Goal: Navigation & Orientation: Understand site structure

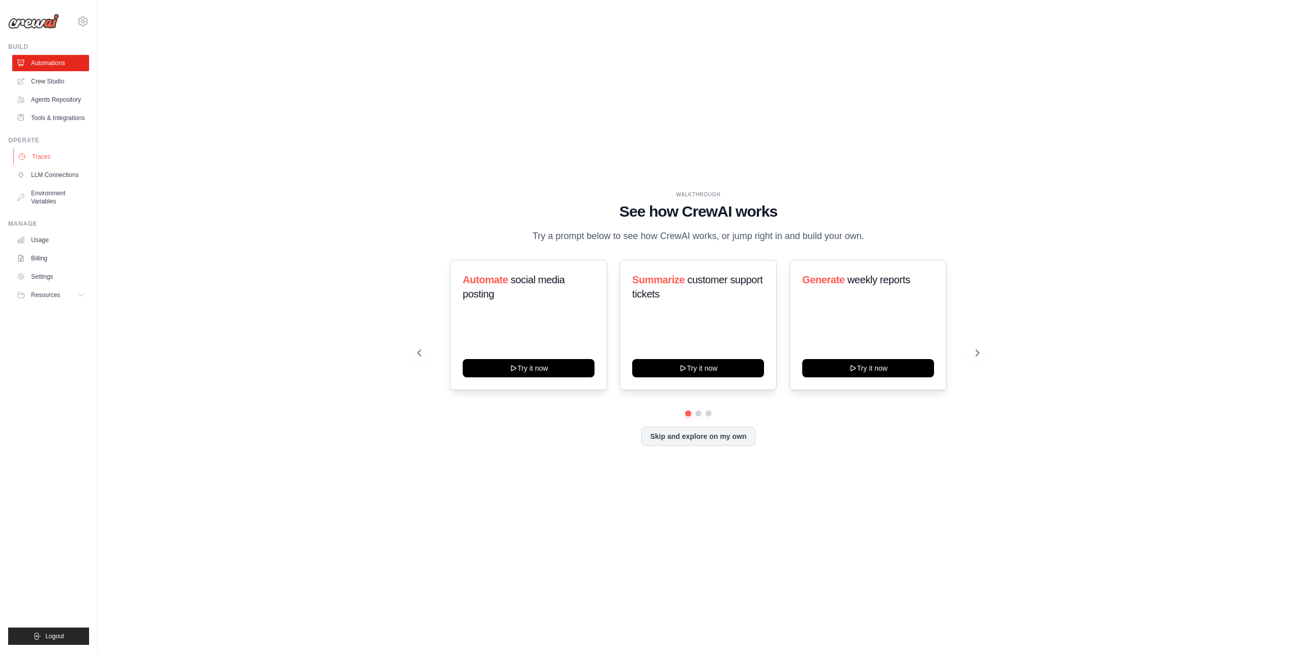
click at [53, 165] on link "Traces" at bounding box center [51, 157] width 77 height 16
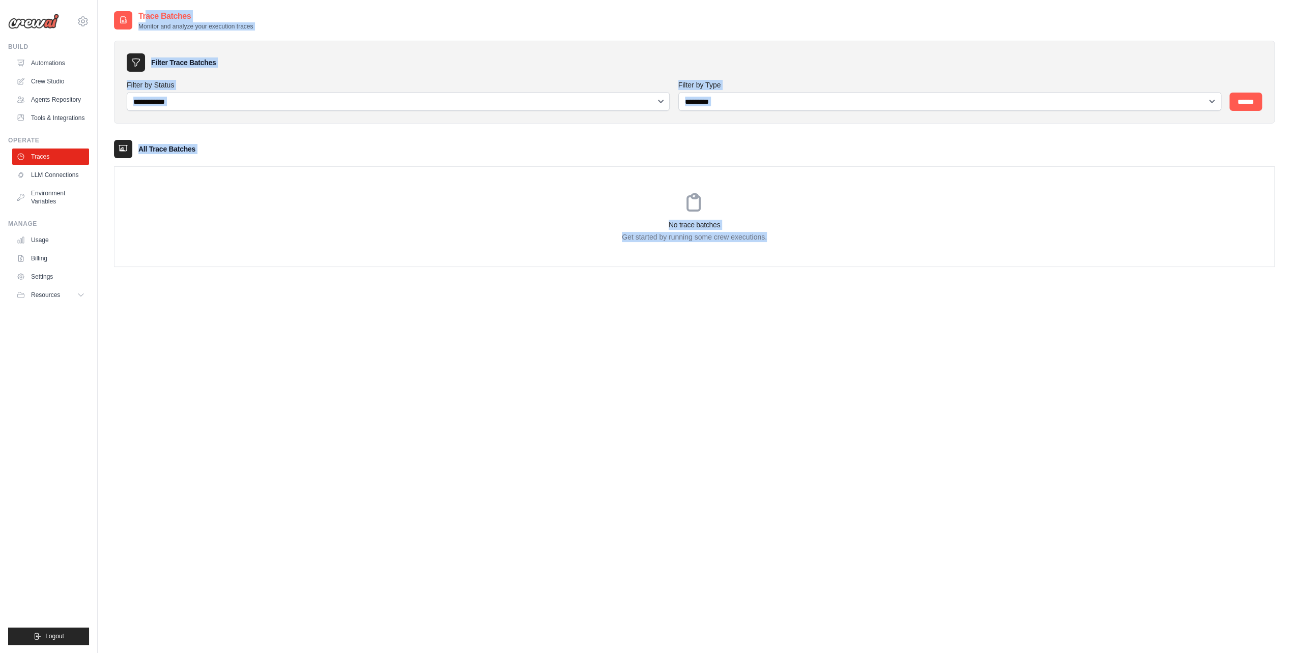
drag, startPoint x: 105, startPoint y: 5, endPoint x: 977, endPoint y: 453, distance: 980.0
click at [977, 453] on main "**********" at bounding box center [694, 337] width 1193 height 674
click at [977, 453] on div "**********" at bounding box center [694, 336] width 1161 height 653
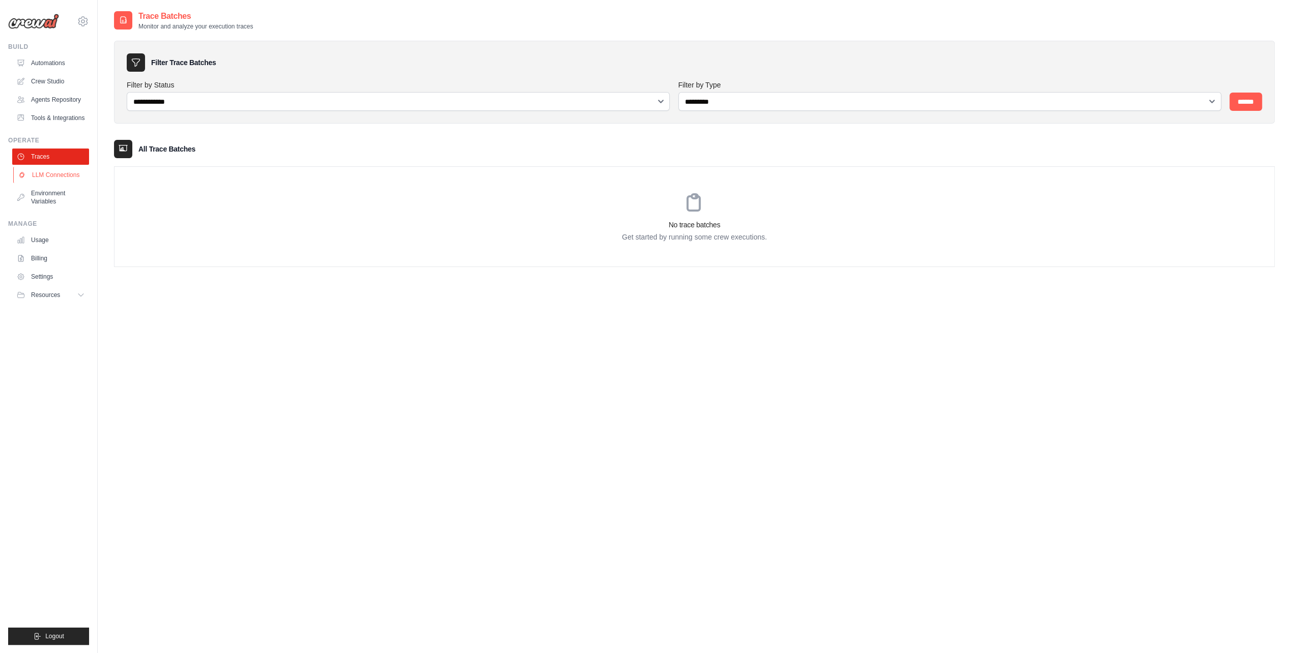
click at [52, 178] on link "LLM Connections" at bounding box center [51, 175] width 77 height 16
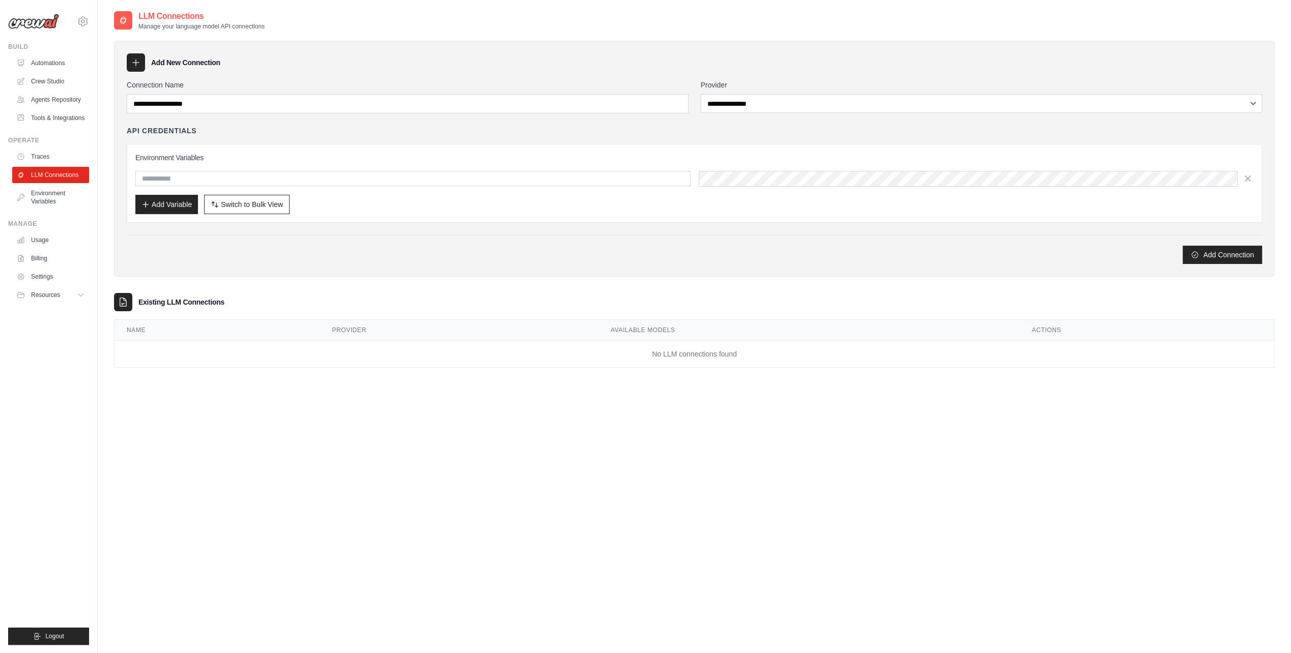
click at [130, 61] on div at bounding box center [136, 62] width 18 height 18
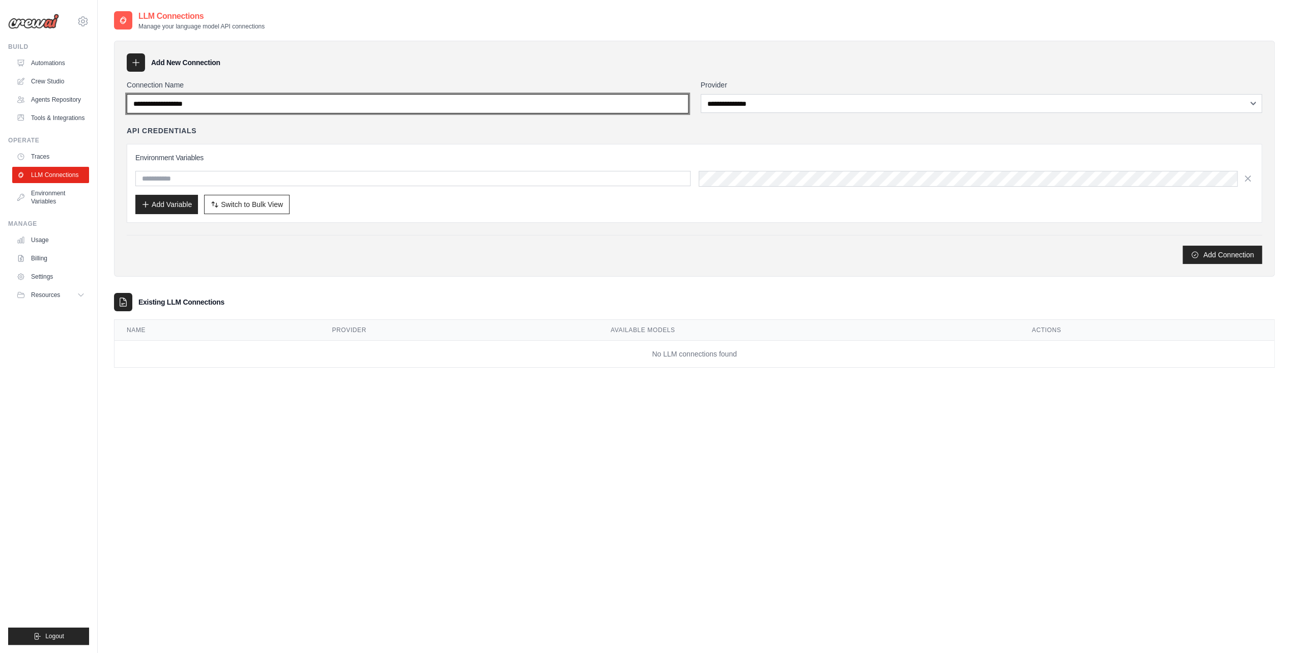
click at [139, 106] on input "Connection Name" at bounding box center [408, 103] width 562 height 19
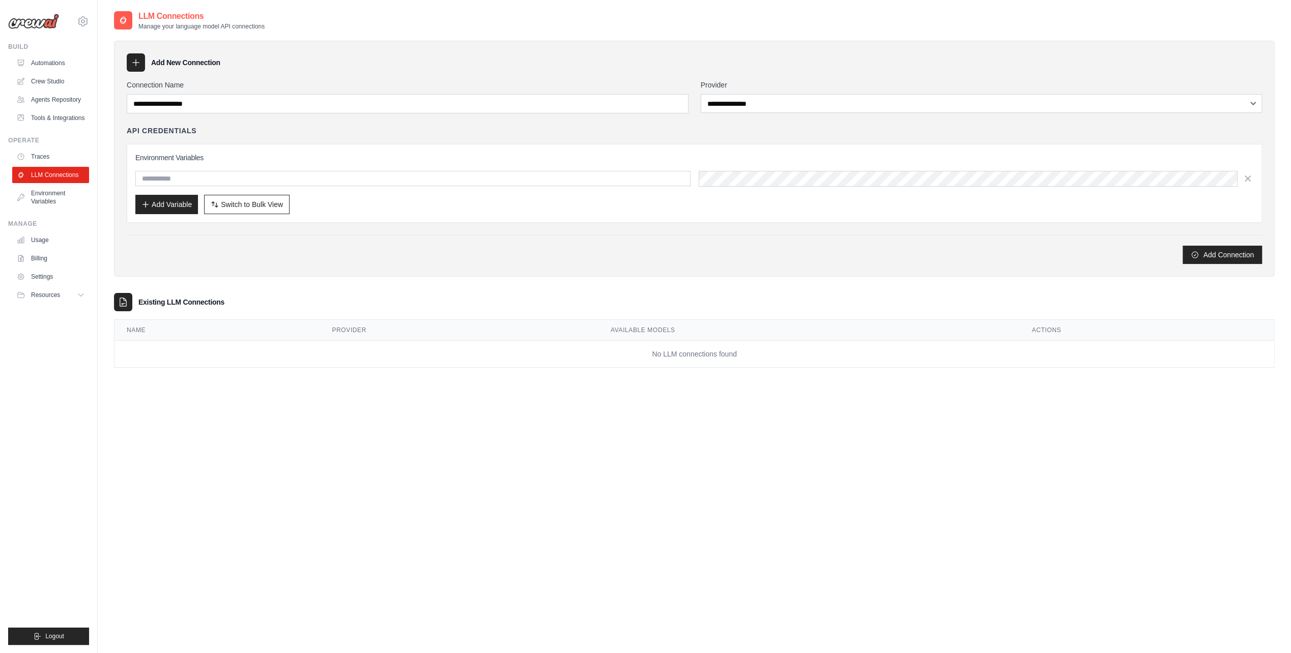
click at [142, 84] on label "Connection Name" at bounding box center [408, 85] width 562 height 10
click at [142, 94] on input "Connection Name" at bounding box center [408, 103] width 562 height 19
click at [142, 84] on label "Connection Name" at bounding box center [408, 85] width 562 height 10
click at [142, 94] on input "Connection Name" at bounding box center [408, 103] width 562 height 19
drag, startPoint x: 142, startPoint y: 84, endPoint x: 454, endPoint y: 84, distance: 312.4
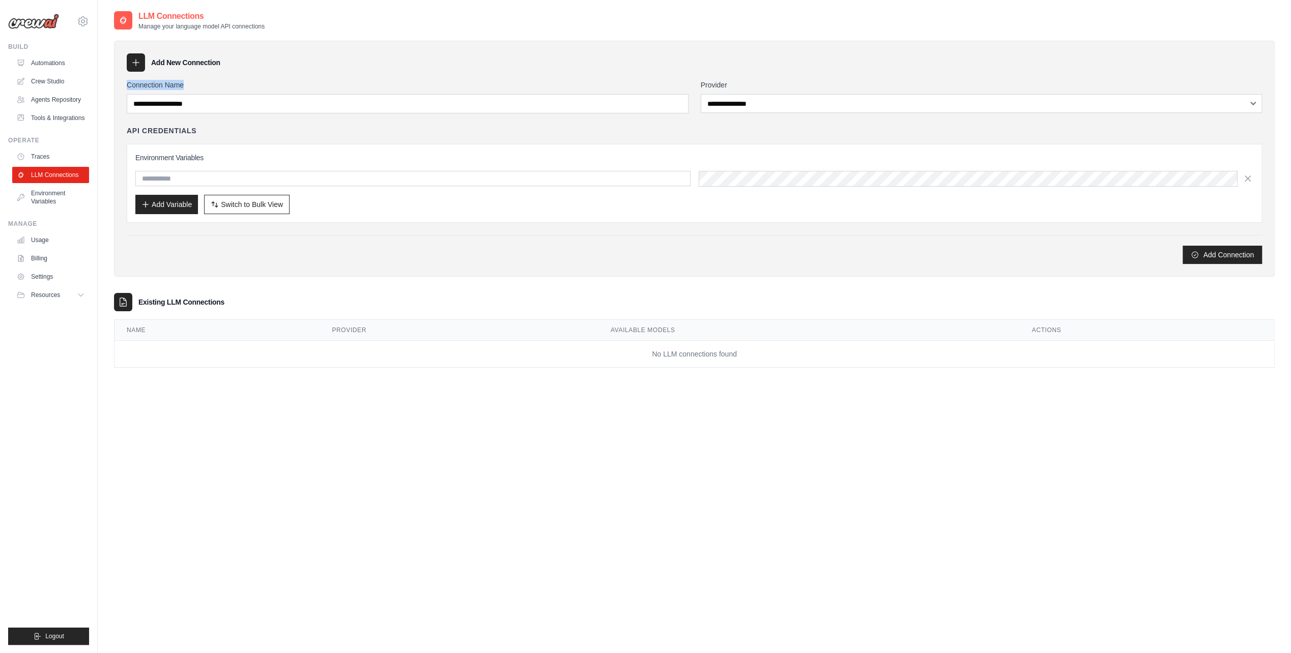
click at [144, 84] on label "Connection Name" at bounding box center [408, 85] width 562 height 10
click at [144, 94] on input "Connection Name" at bounding box center [408, 103] width 562 height 19
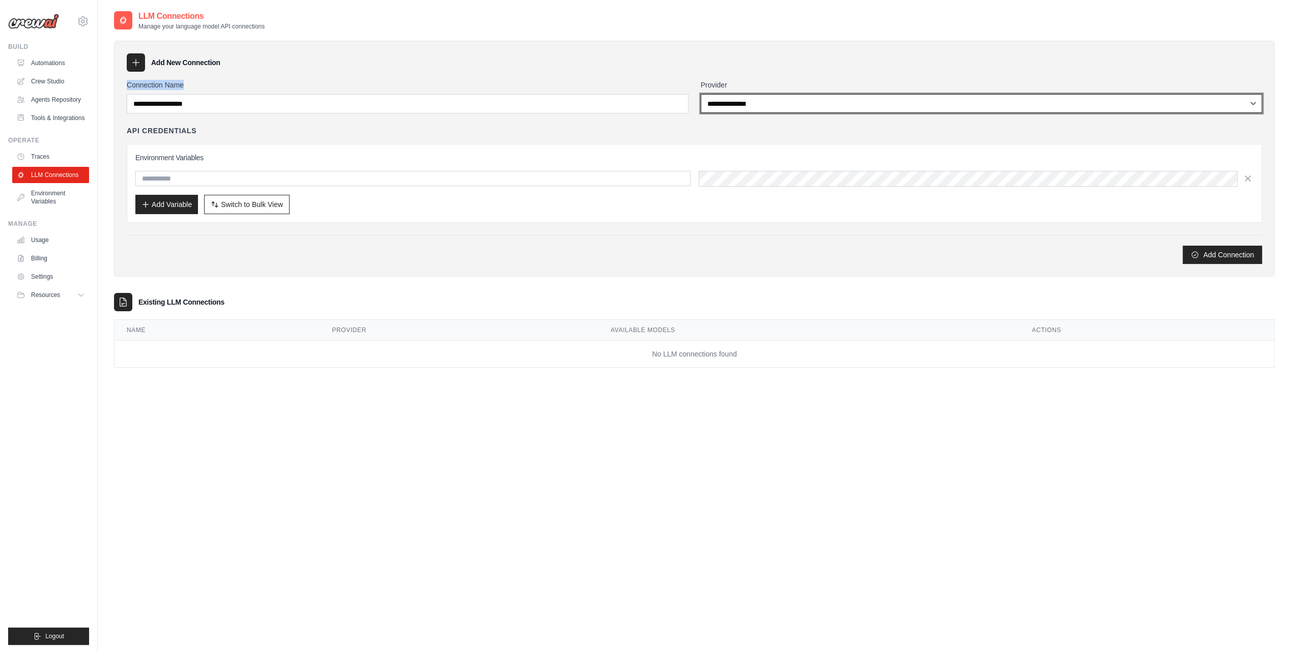
click at [726, 105] on select "**********" at bounding box center [982, 103] width 562 height 19
select select "******"
click at [701, 94] on select "**********" at bounding box center [982, 103] width 562 height 19
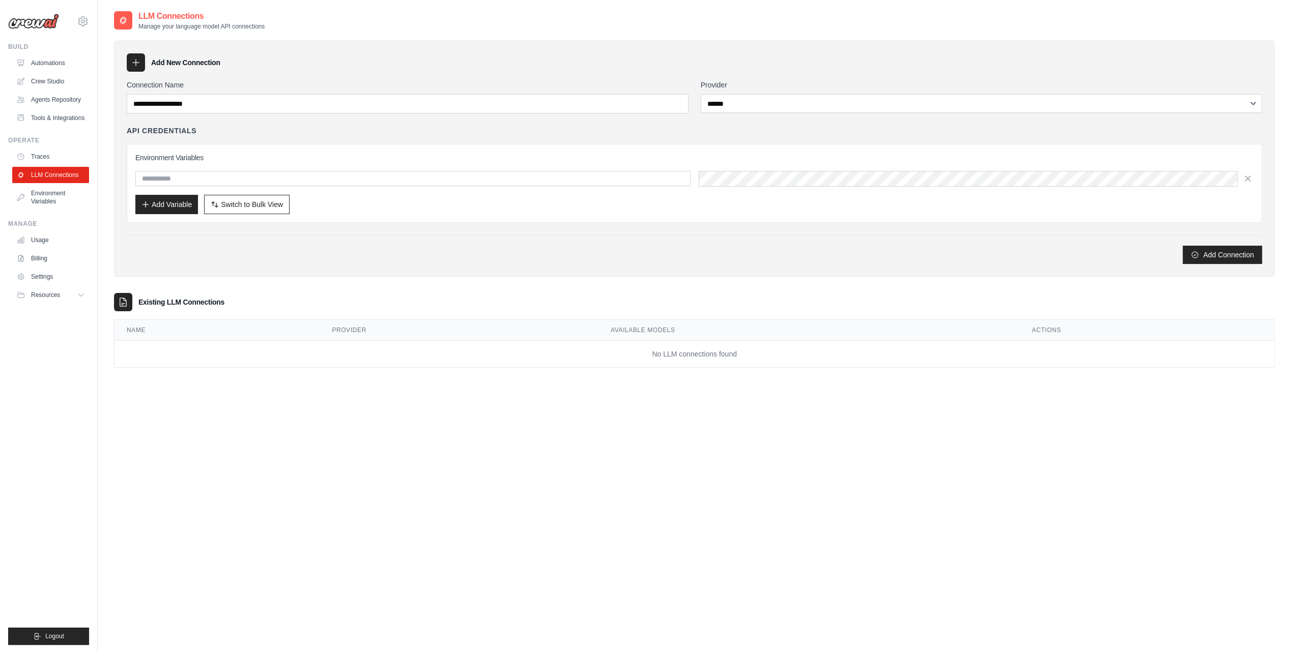
click at [723, 132] on div "API Credentials" at bounding box center [694, 131] width 1135 height 10
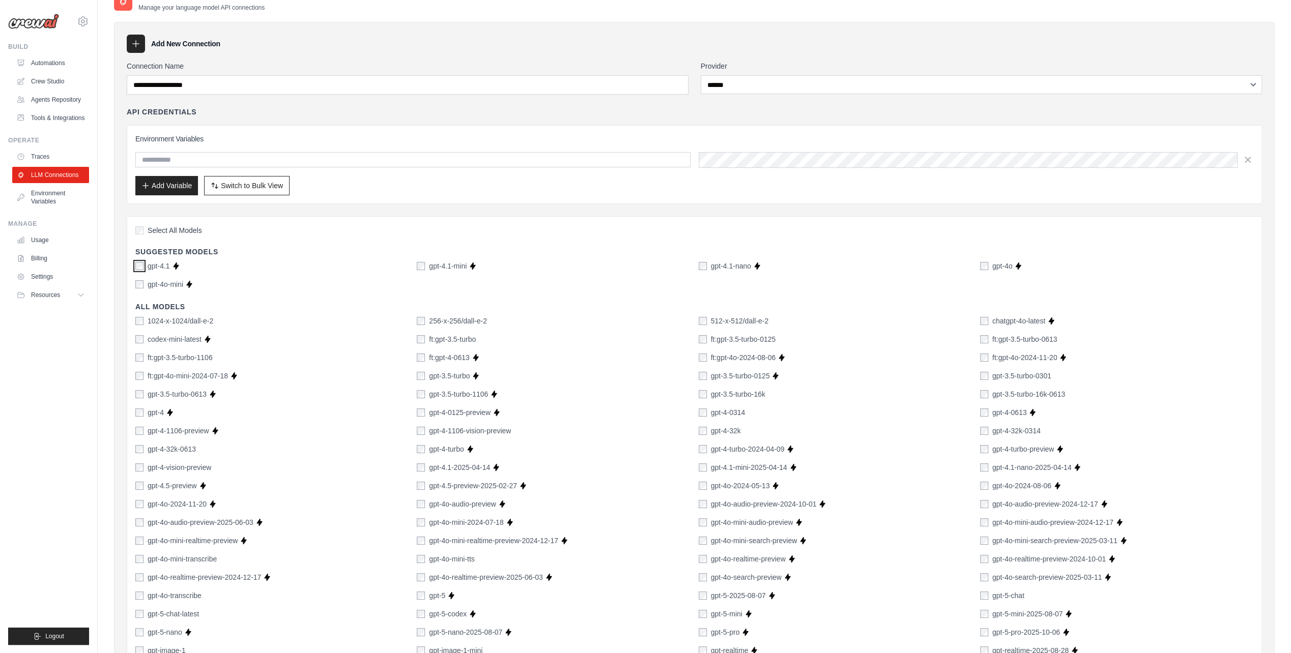
scroll to position [17, 0]
click at [69, 63] on link "Automations" at bounding box center [51, 63] width 77 height 16
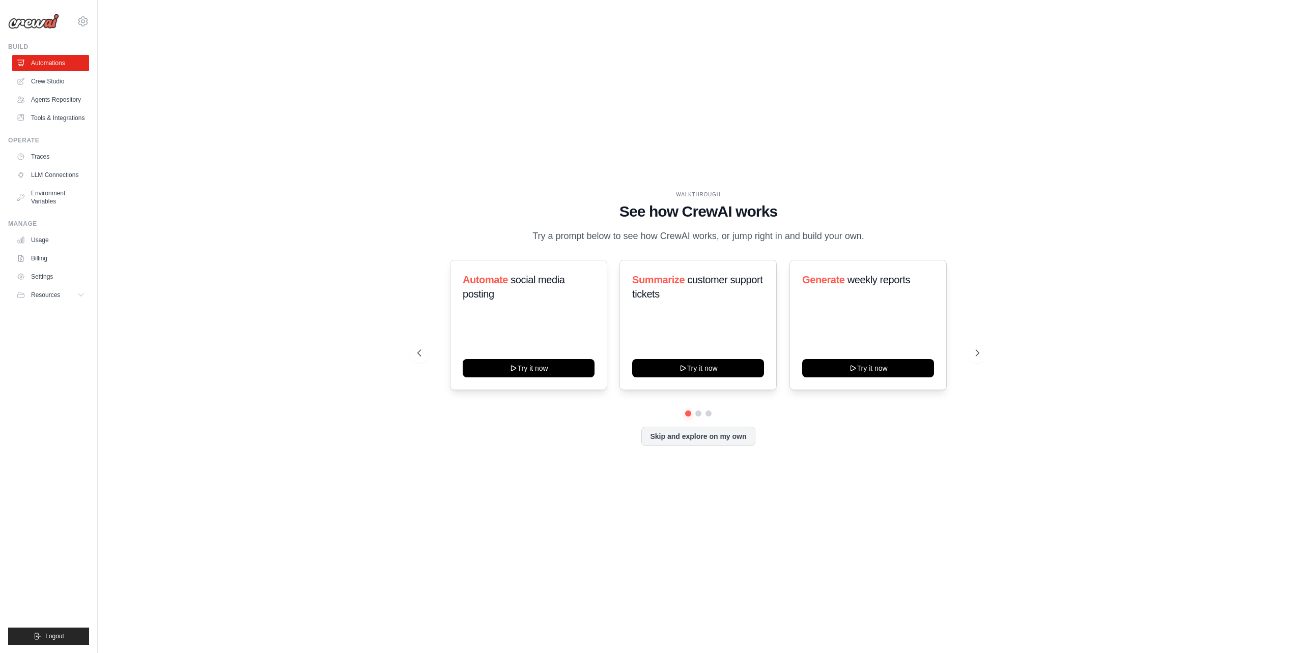
drag, startPoint x: 524, startPoint y: 179, endPoint x: 1055, endPoint y: 514, distance: 628.0
click at [1055, 514] on div "WALKTHROUGH See how [PERSON_NAME] works Try a prompt below to see how [PERSON_N…" at bounding box center [698, 326] width 1168 height 633
drag, startPoint x: 1019, startPoint y: 489, endPoint x: 525, endPoint y: 160, distance: 593.1
click at [525, 160] on div "WALKTHROUGH See how [PERSON_NAME] works Try a prompt below to see how [PERSON_N…" at bounding box center [698, 326] width 1168 height 633
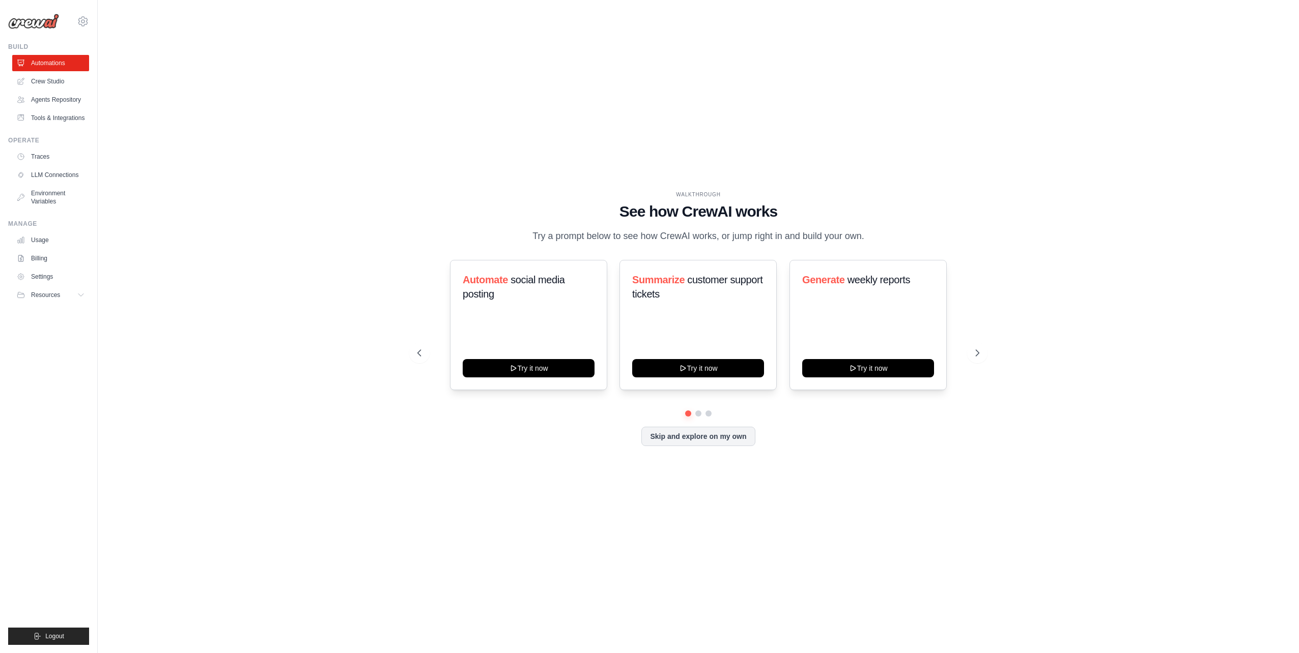
click at [525, 160] on div "WALKTHROUGH See how [PERSON_NAME] works Try a prompt below to see how [PERSON_N…" at bounding box center [698, 326] width 1168 height 633
click at [37, 89] on link "Crew Studio" at bounding box center [51, 81] width 77 height 16
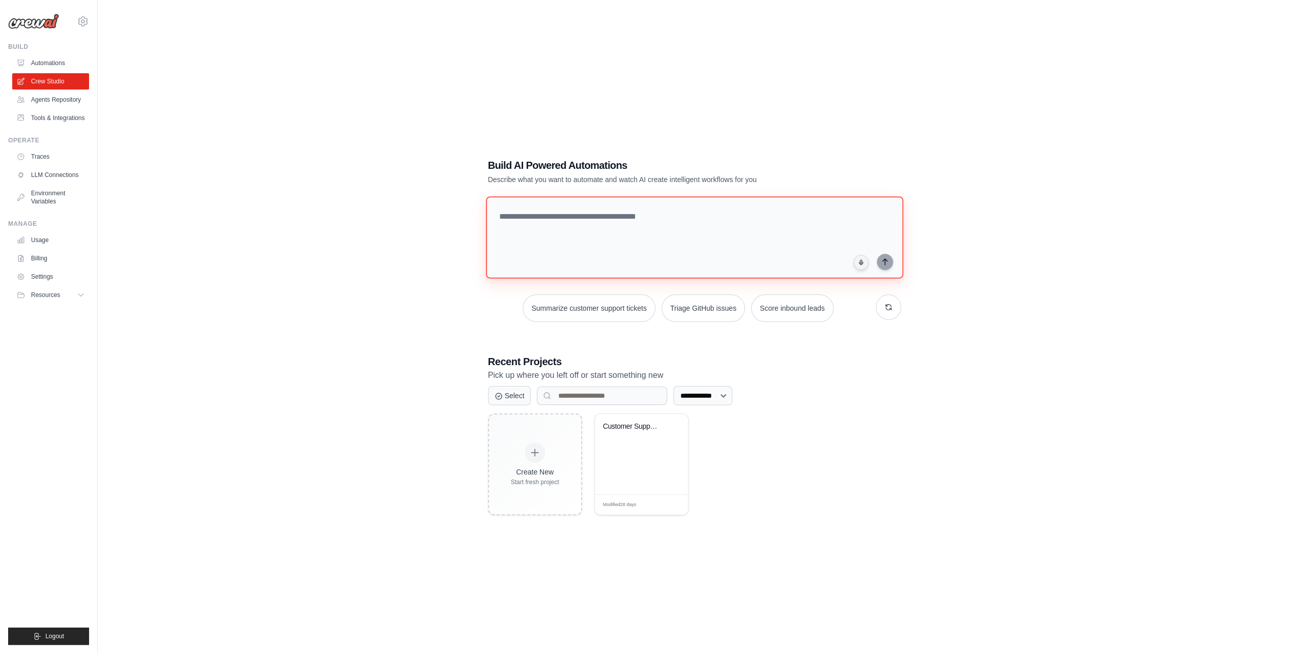
click at [622, 223] on textarea at bounding box center [693, 237] width 417 height 82
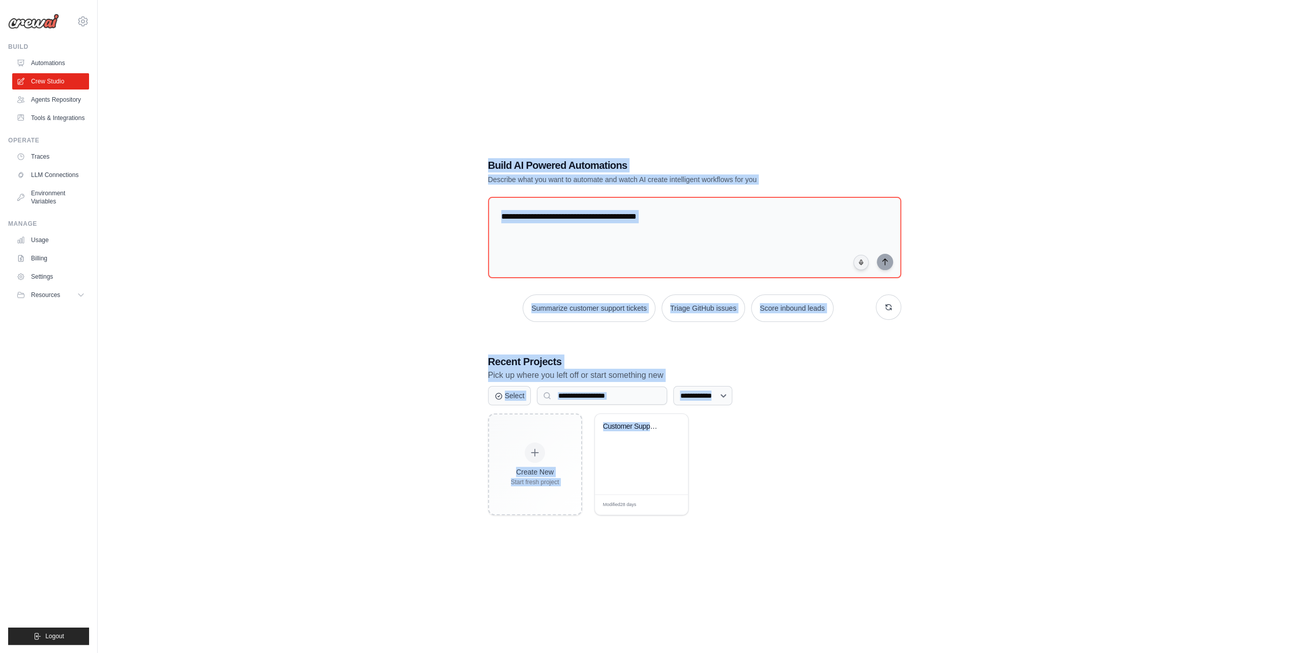
drag, startPoint x: 649, startPoint y: 178, endPoint x: 962, endPoint y: 484, distance: 437.9
click at [962, 484] on div "**********" at bounding box center [694, 336] width 1161 height 653
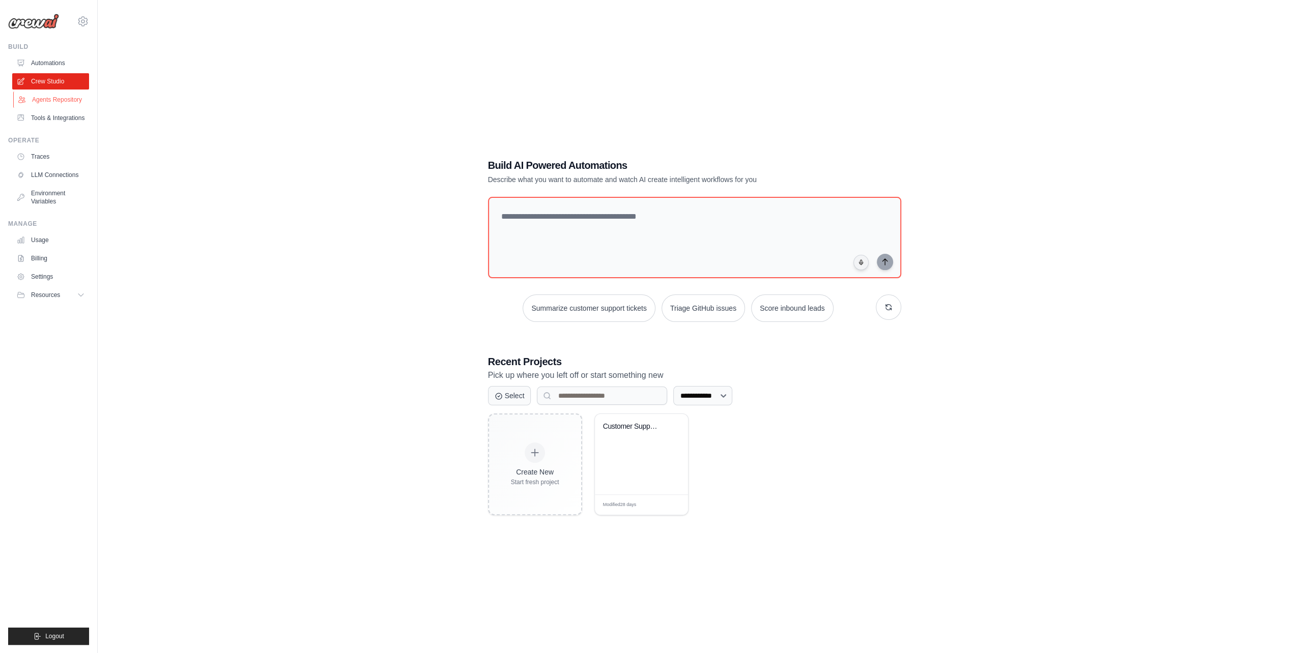
click at [57, 103] on link "Agents Repository" at bounding box center [51, 100] width 77 height 16
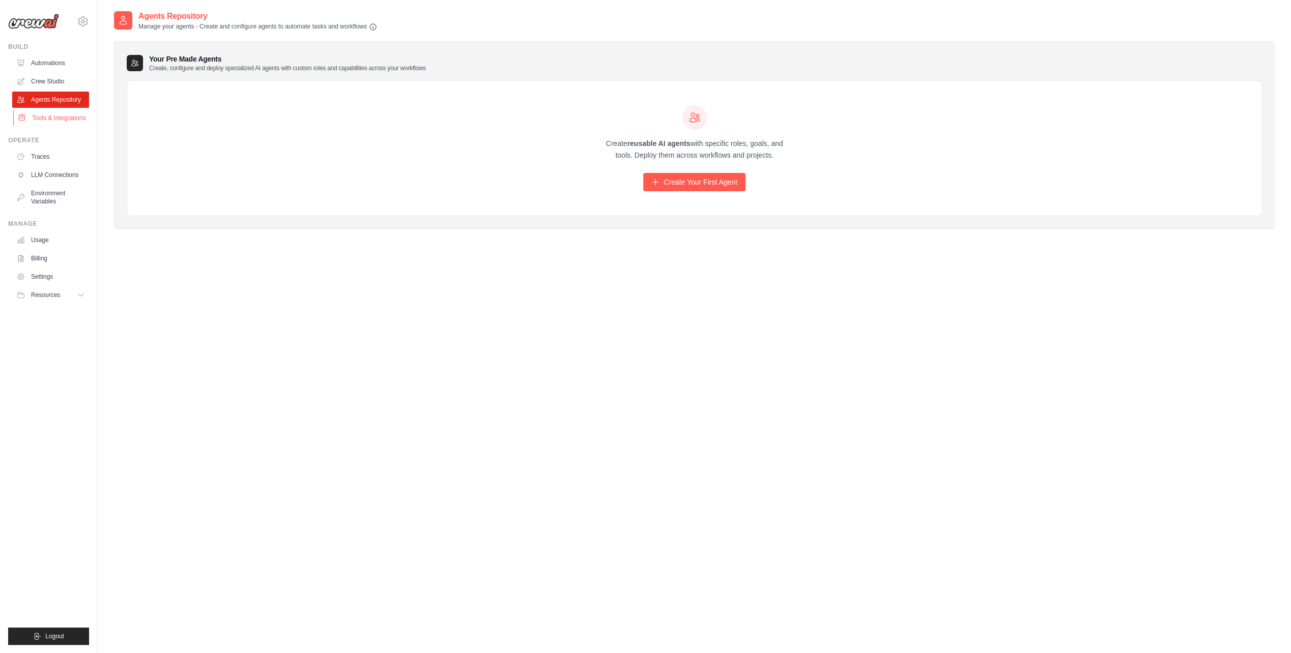
click at [58, 123] on link "Tools & Integrations" at bounding box center [51, 118] width 77 height 16
